Goal: Navigation & Orientation: Find specific page/section

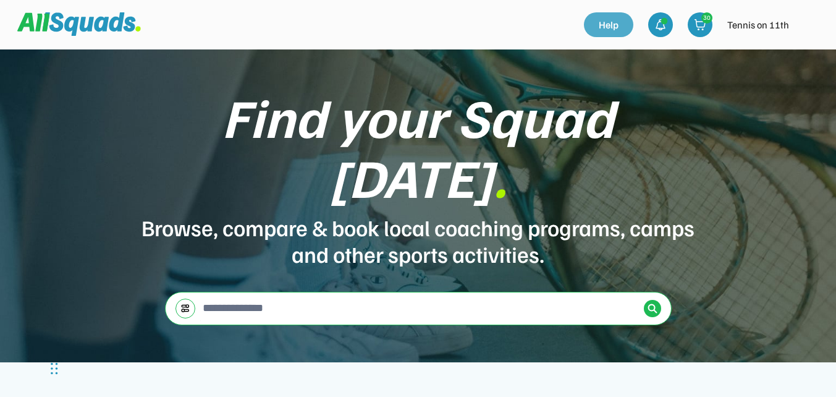
click at [618, 22] on link "Help" at bounding box center [608, 24] width 49 height 25
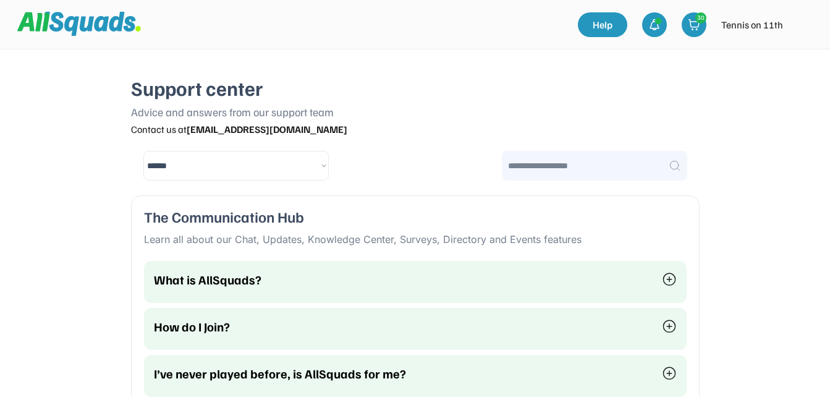
select select "********"
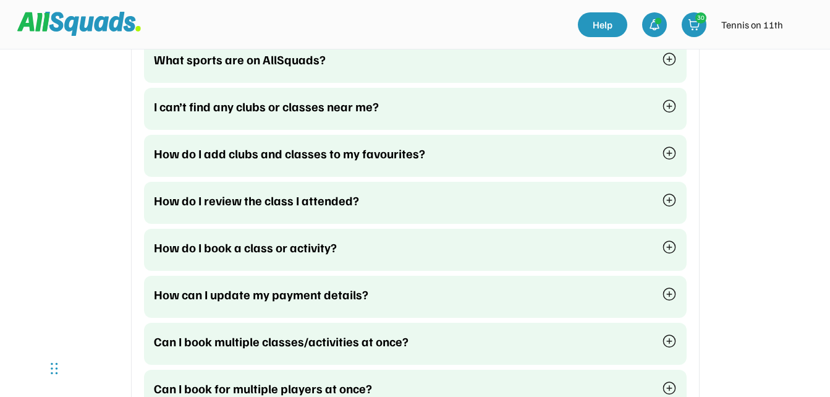
scroll to position [62, 0]
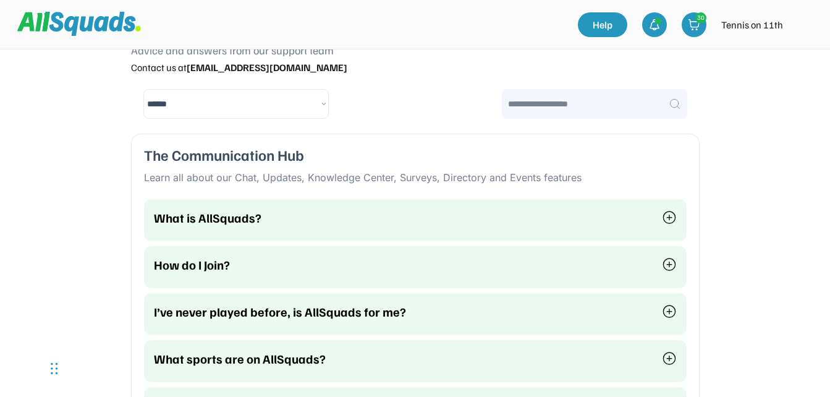
click at [103, 23] on img at bounding box center [79, 23] width 124 height 23
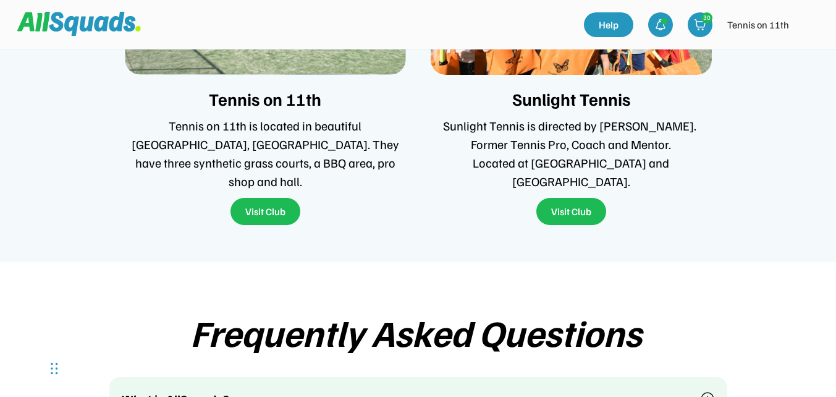
scroll to position [2748, 0]
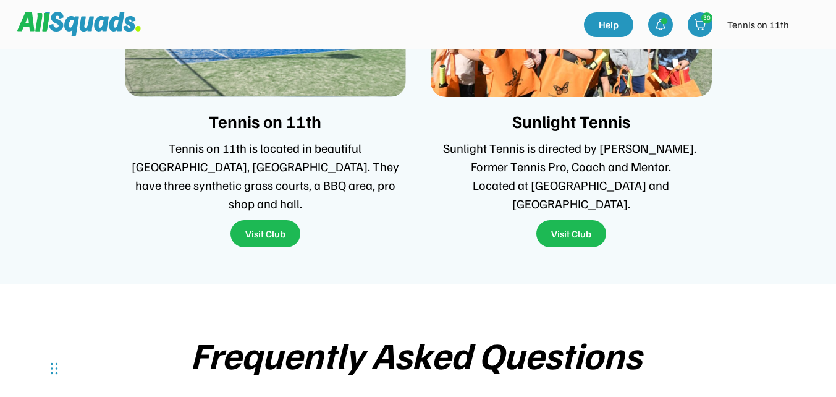
click at [809, 28] on img at bounding box center [809, 24] width 25 height 25
click at [788, 54] on link "Profile" at bounding box center [792, 54] width 73 height 25
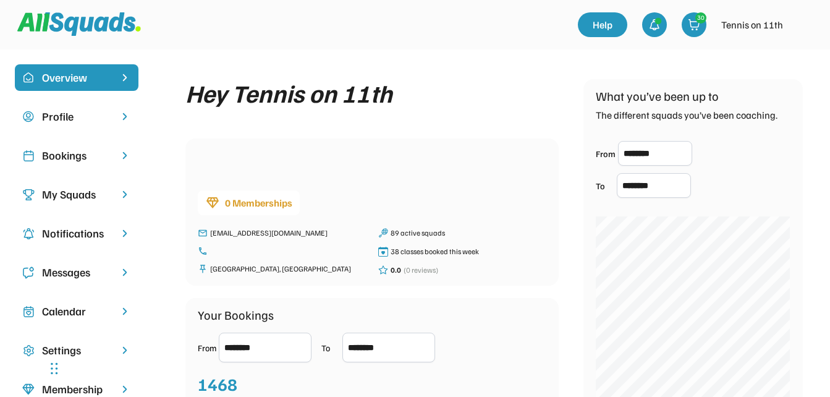
click at [68, 120] on div "Profile" at bounding box center [76, 116] width 69 height 17
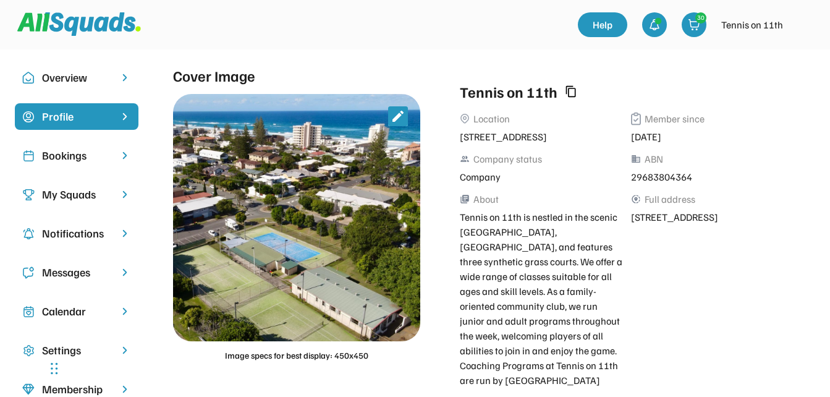
click at [58, 70] on div "Overview" at bounding box center [76, 77] width 69 height 17
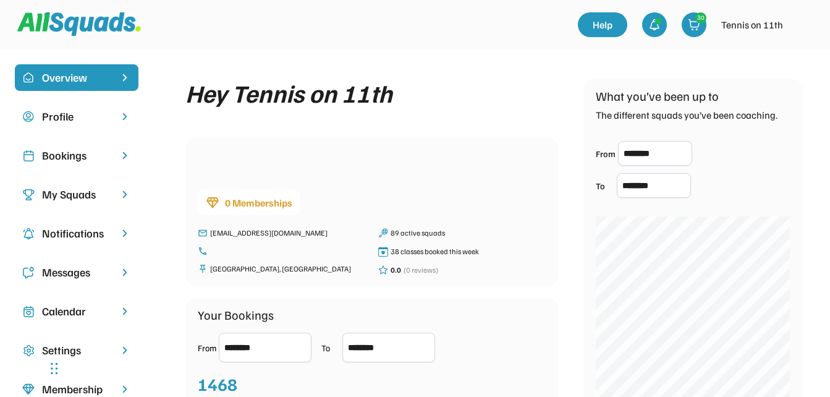
click at [799, 31] on img at bounding box center [803, 24] width 25 height 25
click at [786, 59] on link "Profile" at bounding box center [786, 54] width 73 height 25
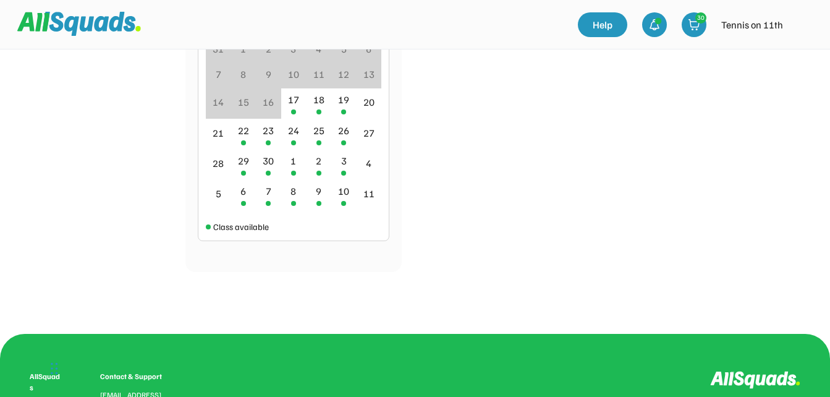
scroll to position [909, 0]
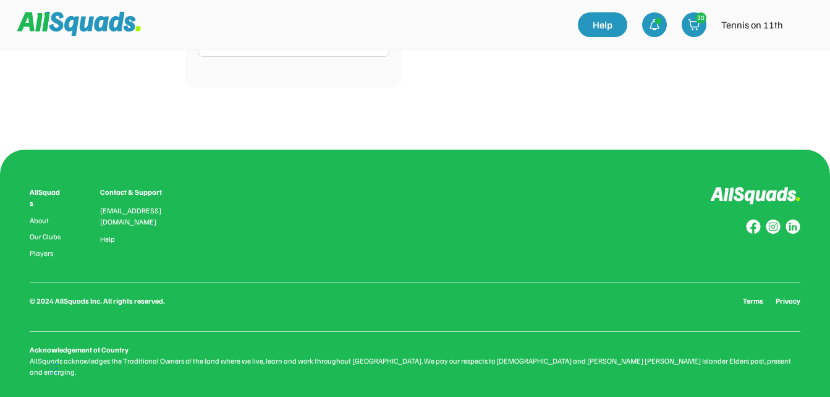
click at [140, 194] on div "Contact & Support" at bounding box center [138, 192] width 77 height 11
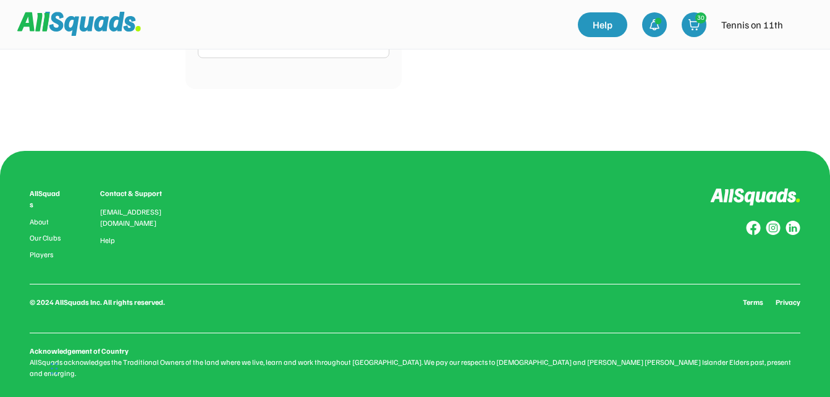
scroll to position [910, 0]
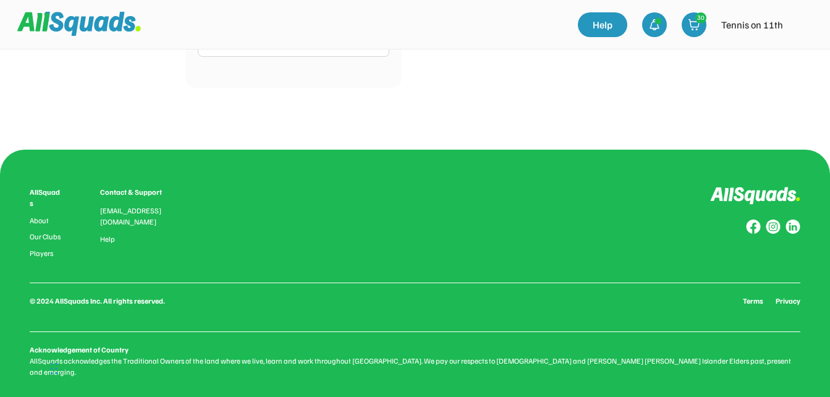
click at [128, 190] on div "Contact & Support" at bounding box center [138, 192] width 77 height 11
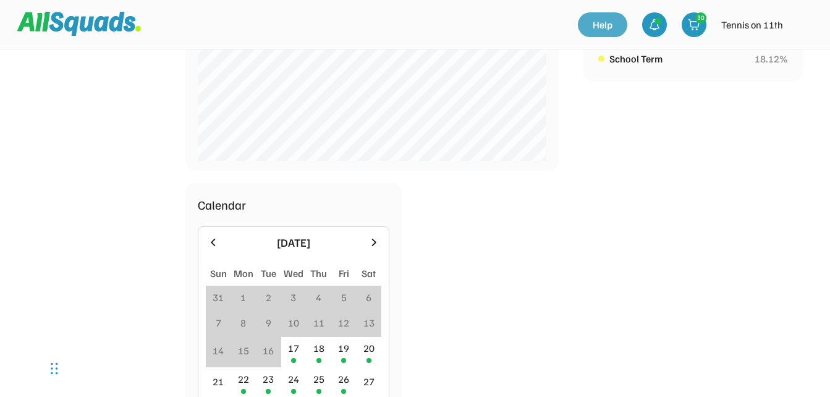
click at [619, 33] on link "Help" at bounding box center [602, 24] width 49 height 25
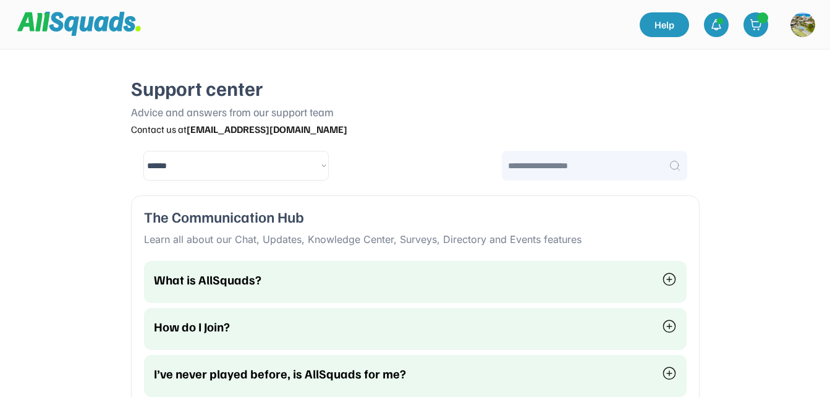
select select "********"
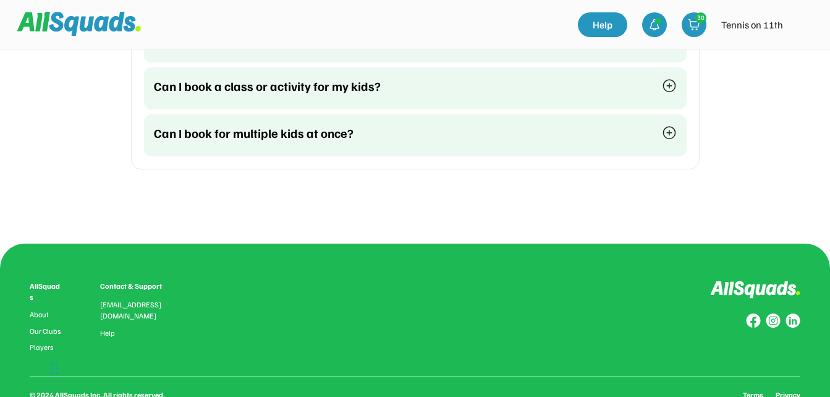
scroll to position [1368, 0]
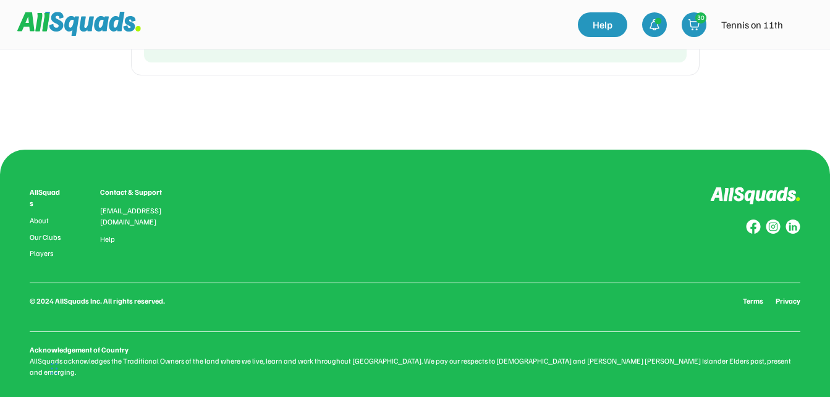
click at [772, 227] on img at bounding box center [773, 226] width 15 height 15
click at [103, 24] on img at bounding box center [79, 23] width 124 height 23
